Goal: Check status: Check status

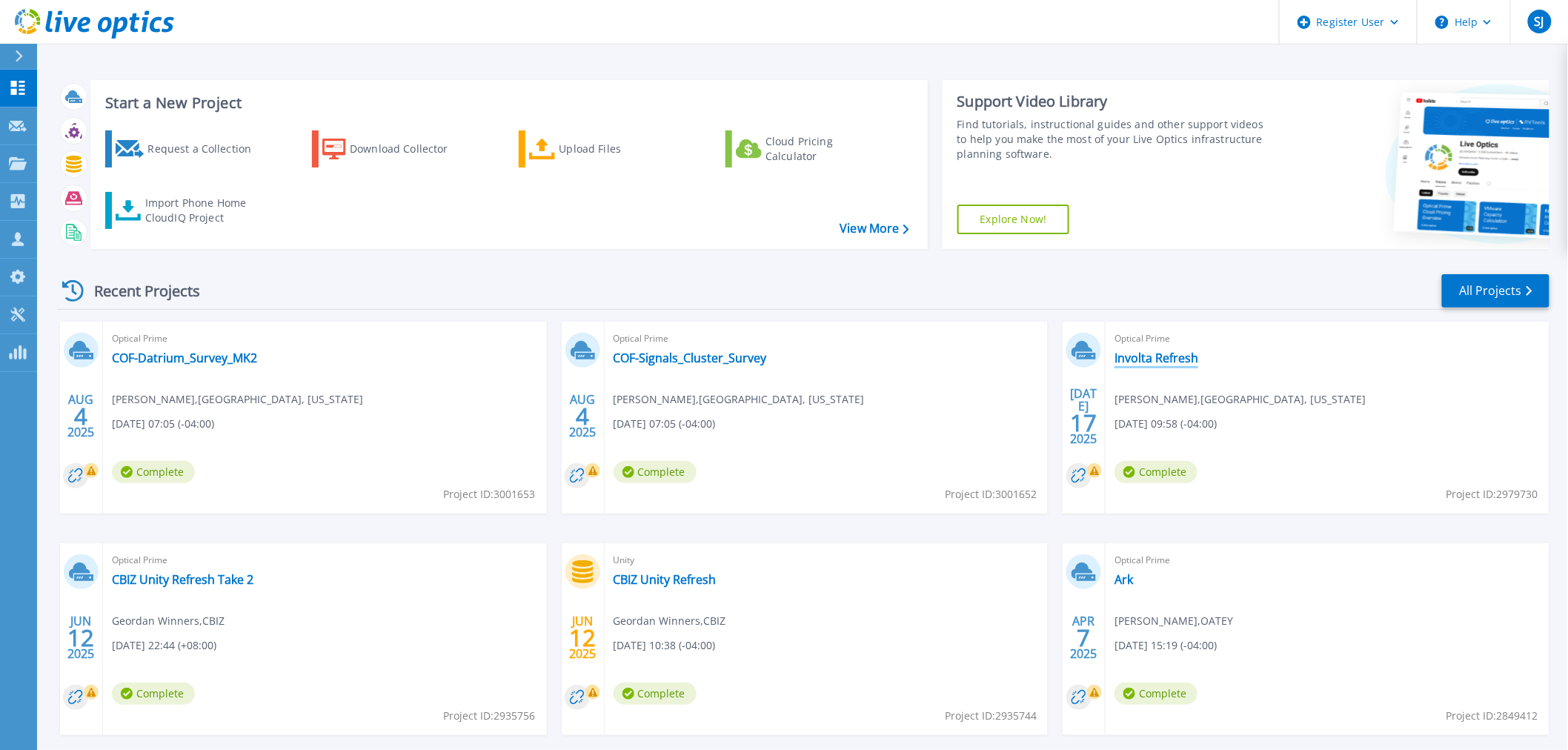
click at [1130, 351] on link "Involta Refresh" at bounding box center [1156, 357] width 84 height 15
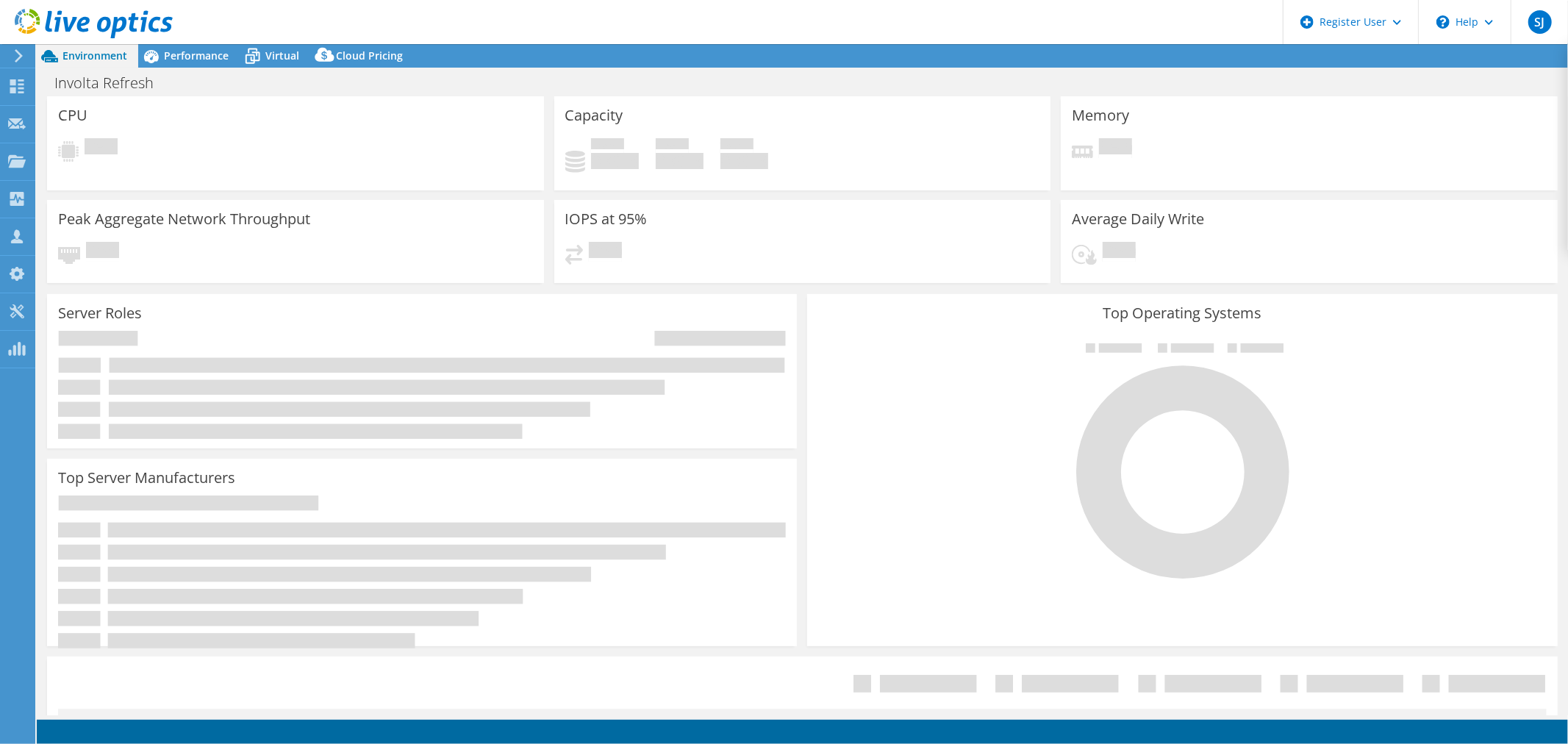
select select "USD"
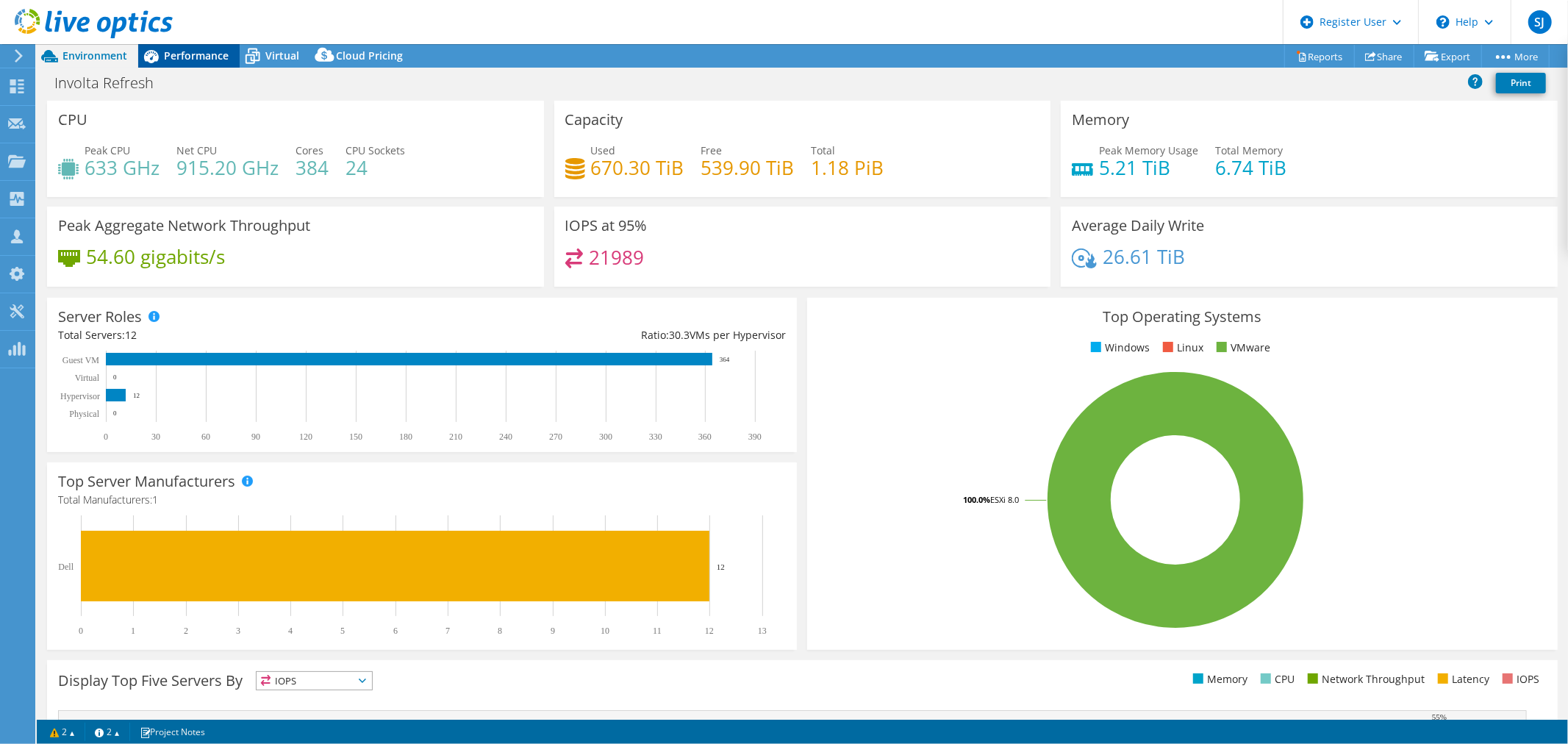
click at [173, 54] on span "Performance" at bounding box center [196, 55] width 65 height 14
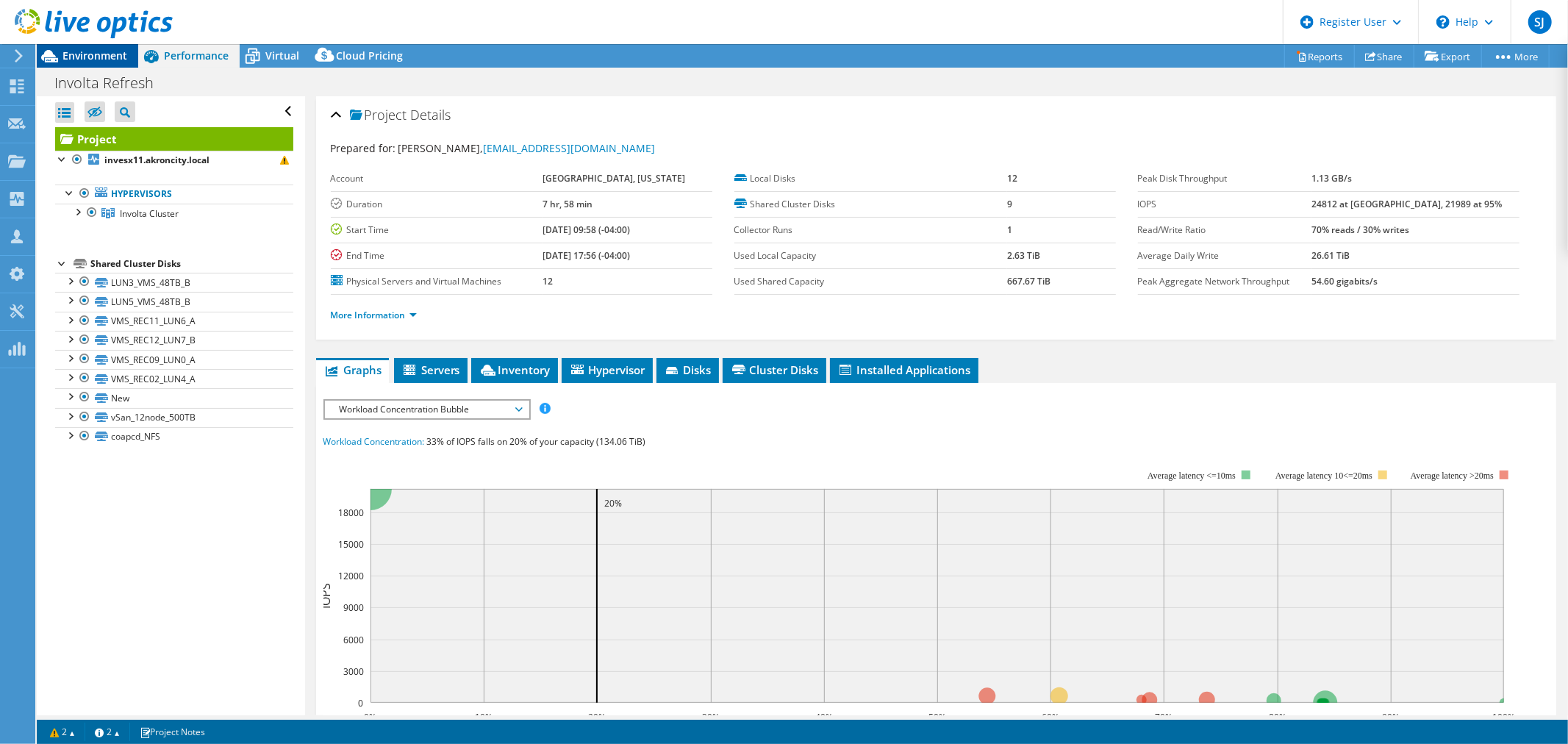
click at [111, 60] on span "Environment" at bounding box center [94, 55] width 65 height 14
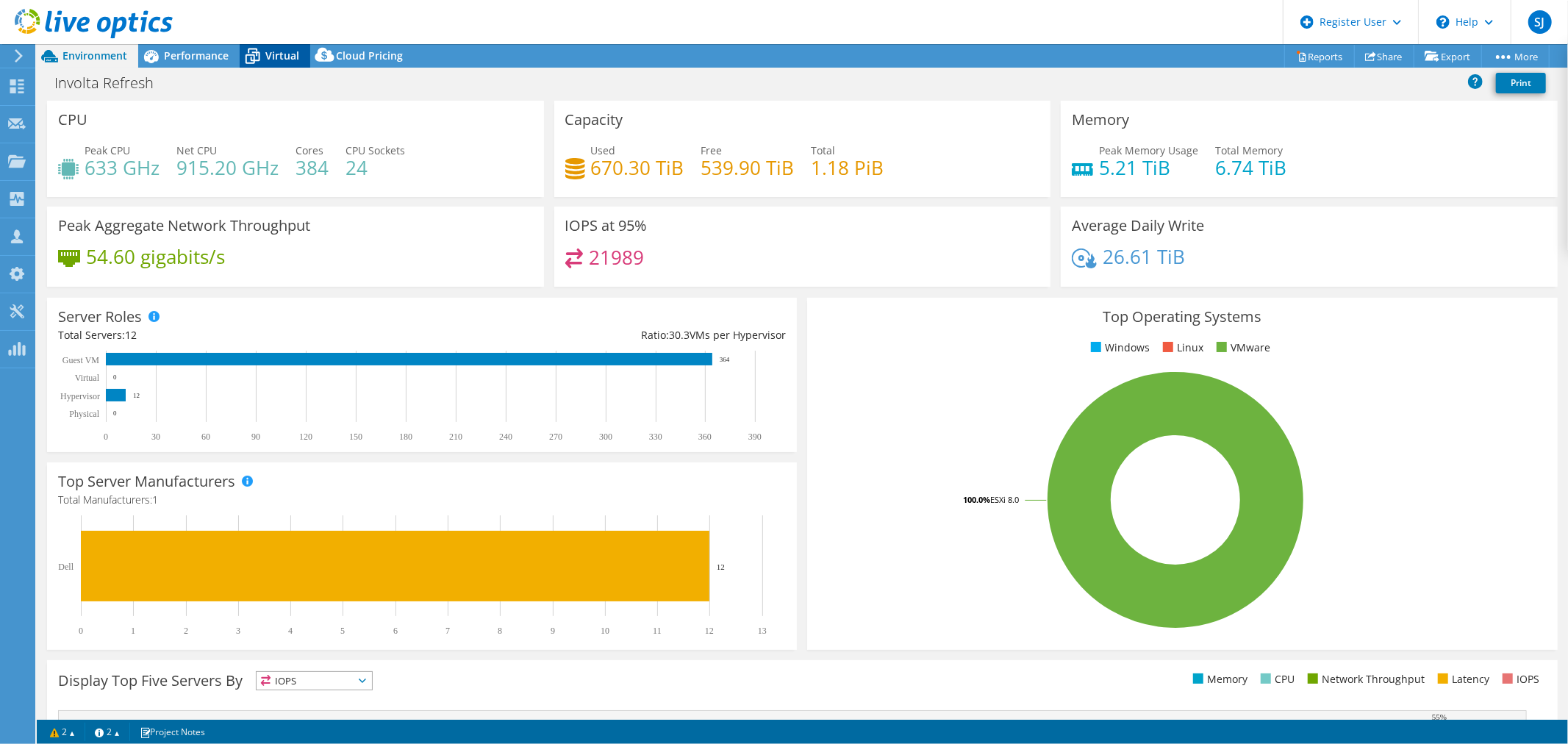
click at [295, 65] on div "Virtual" at bounding box center [275, 56] width 71 height 24
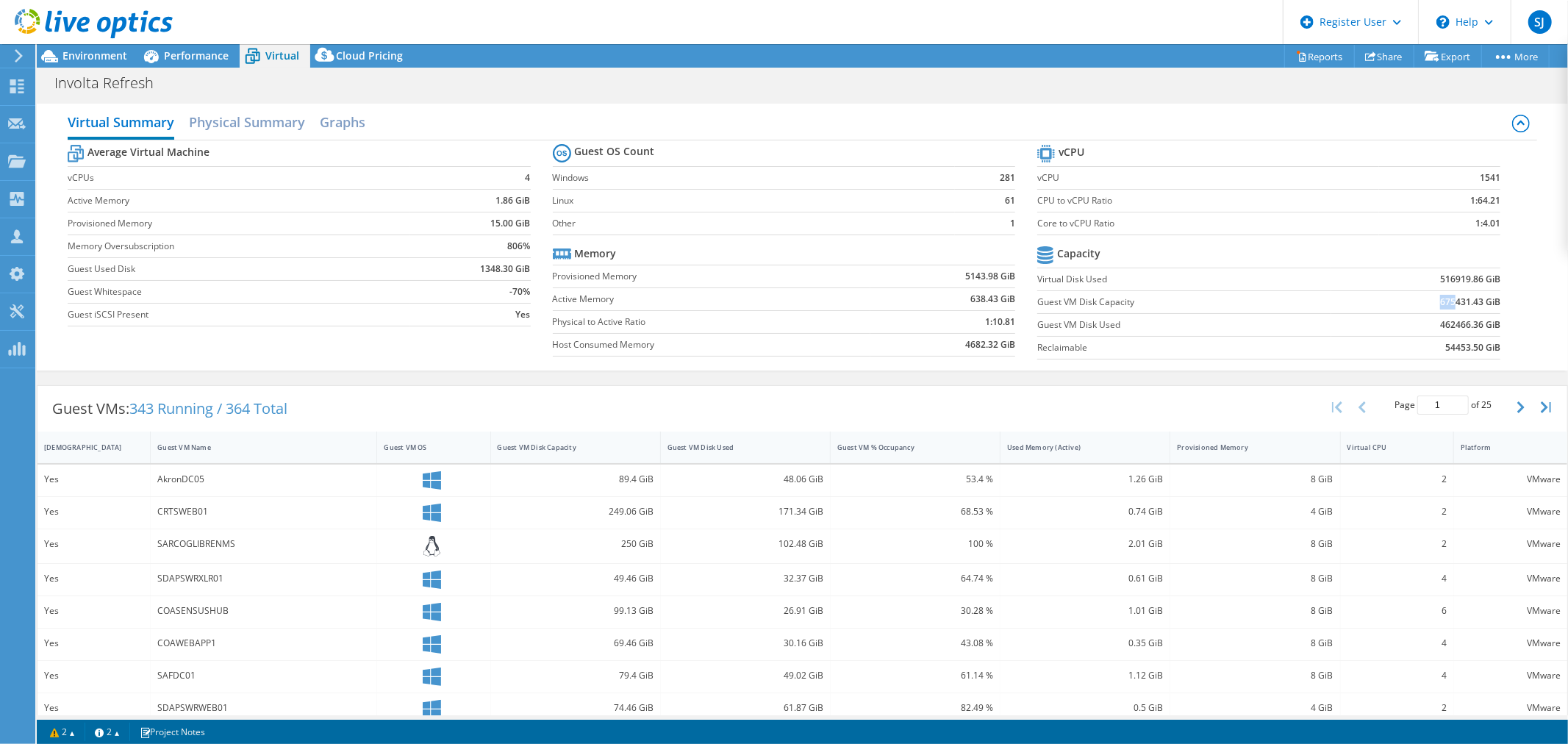
drag, startPoint x: 1423, startPoint y: 304, endPoint x: 1442, endPoint y: 298, distance: 19.9
click at [1442, 298] on td "675431.43 GiB" at bounding box center [1416, 301] width 170 height 23
